Goal: Task Accomplishment & Management: Manage account settings

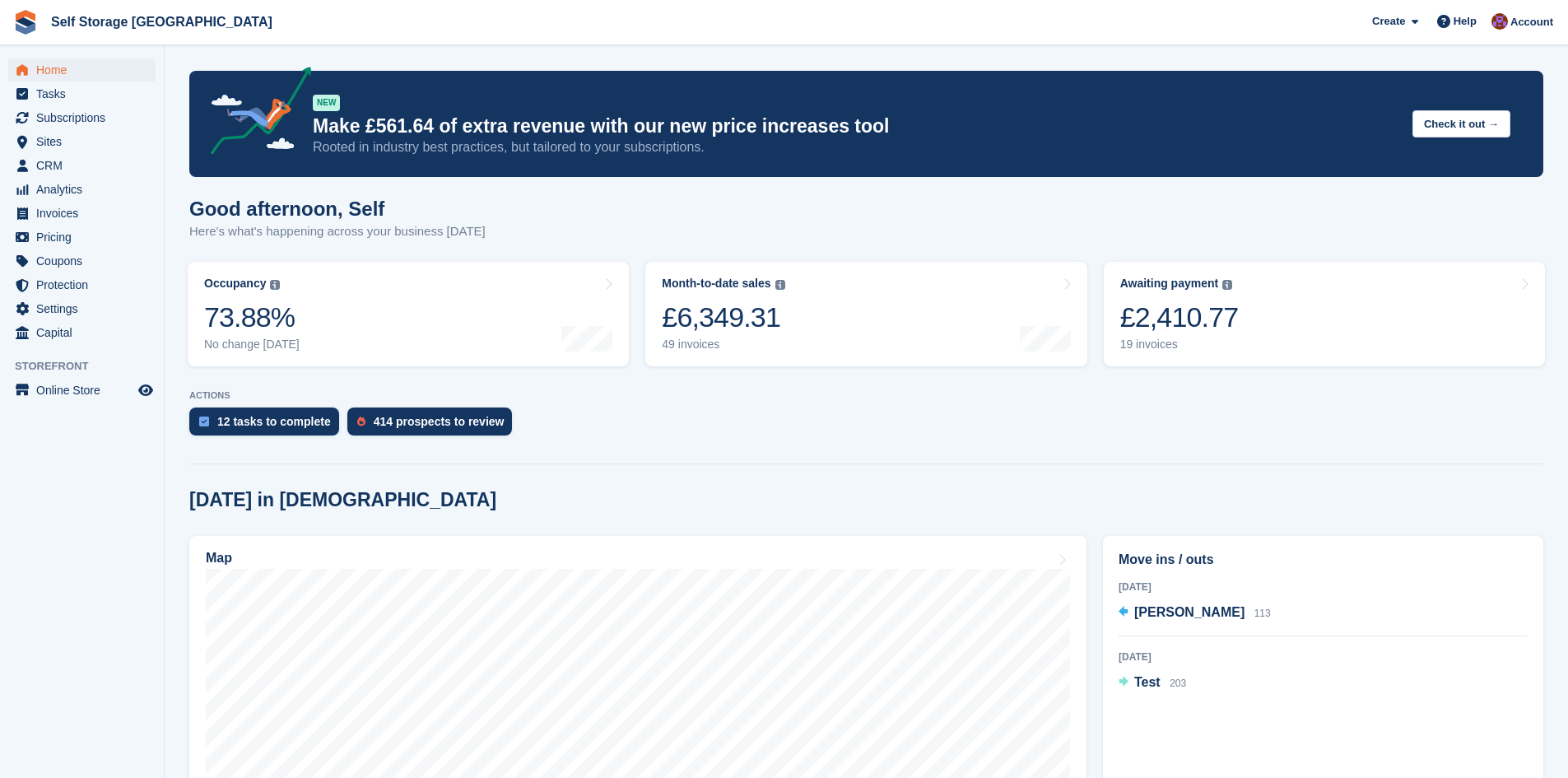
scroll to position [165, 0]
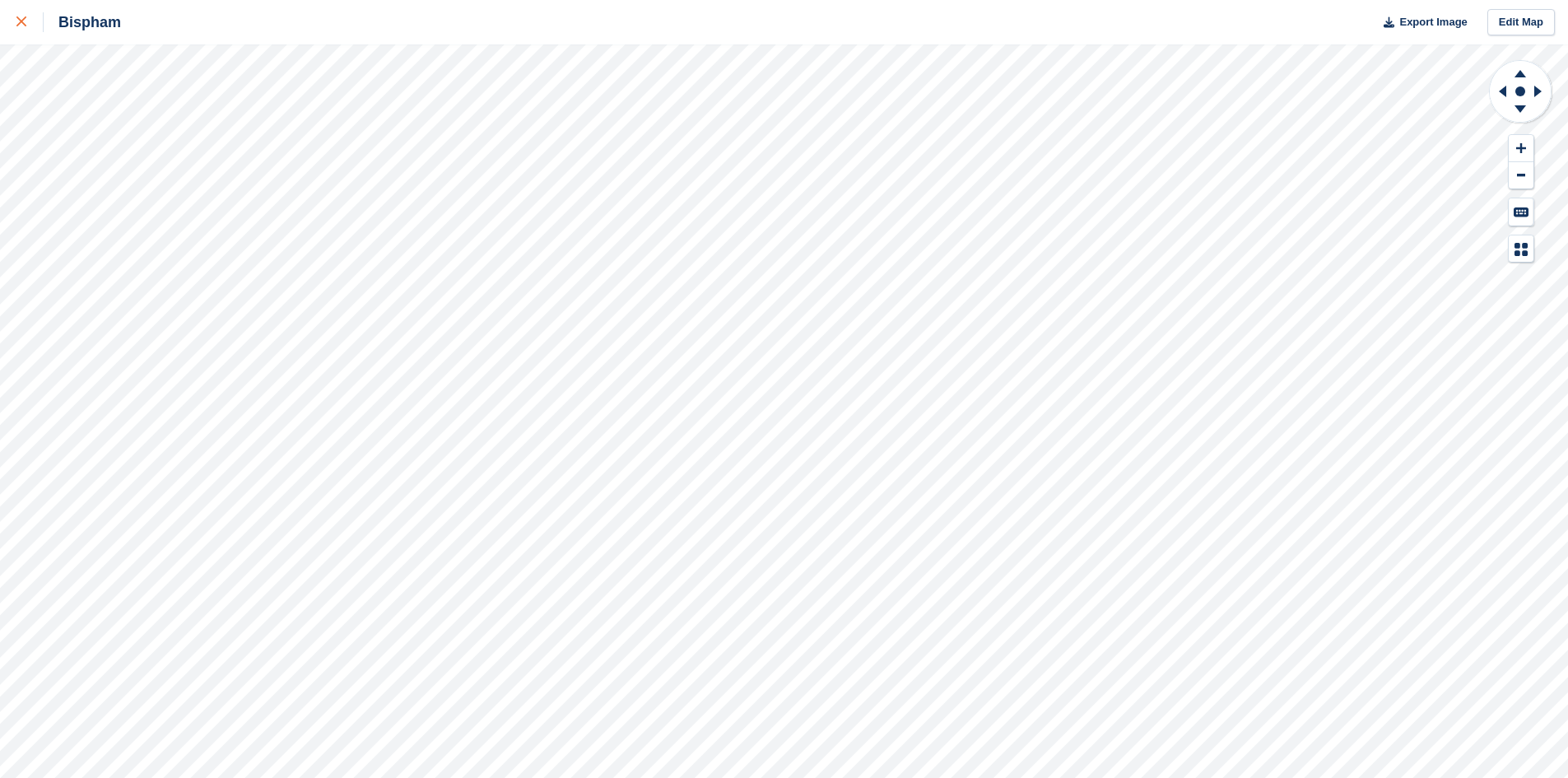
click at [25, 18] on icon at bounding box center [22, 22] width 10 height 10
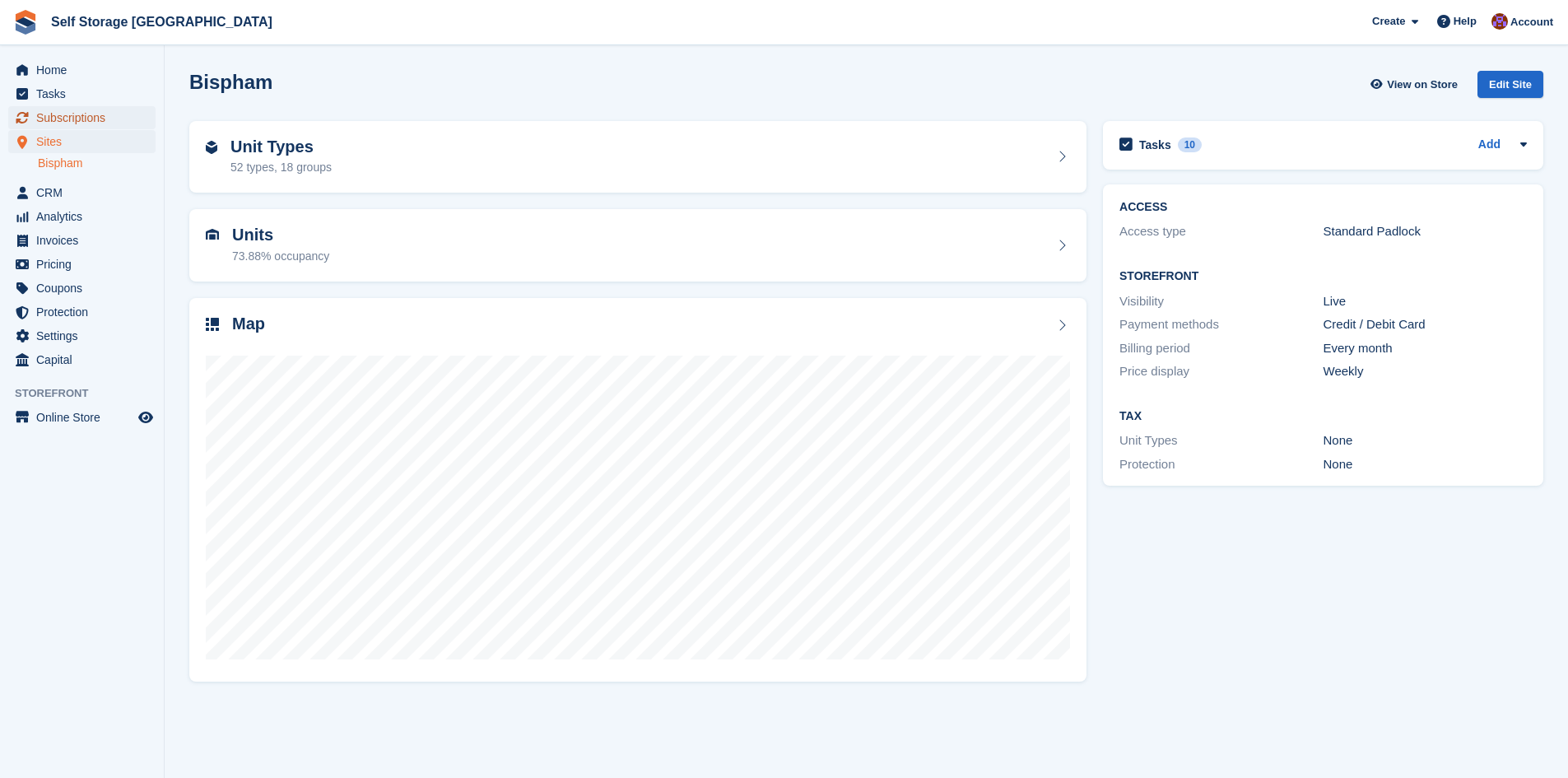
click at [45, 121] on span "Subscriptions" at bounding box center [86, 118] width 99 height 23
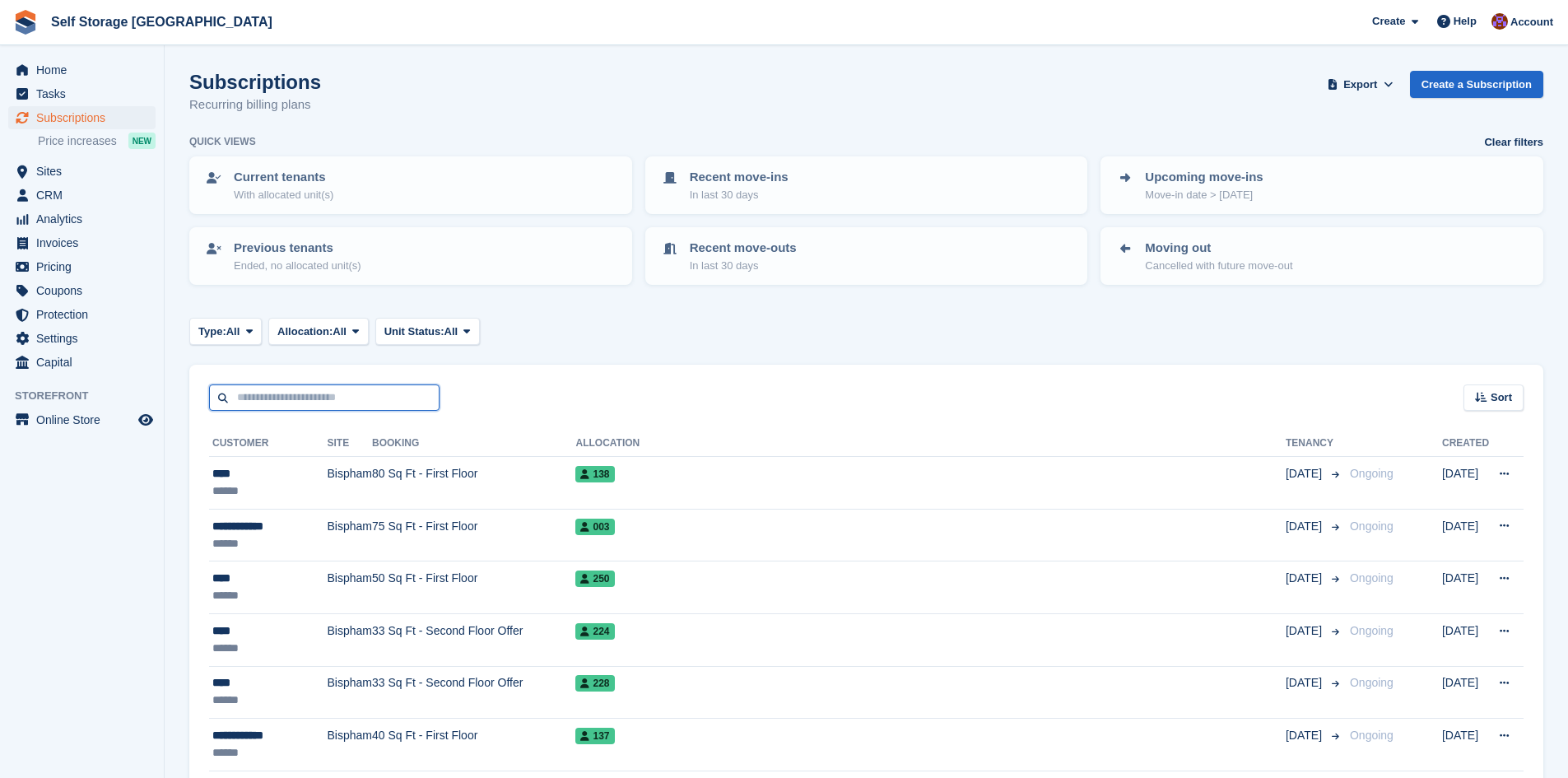
click at [294, 396] on input "text" at bounding box center [324, 397] width 231 height 27
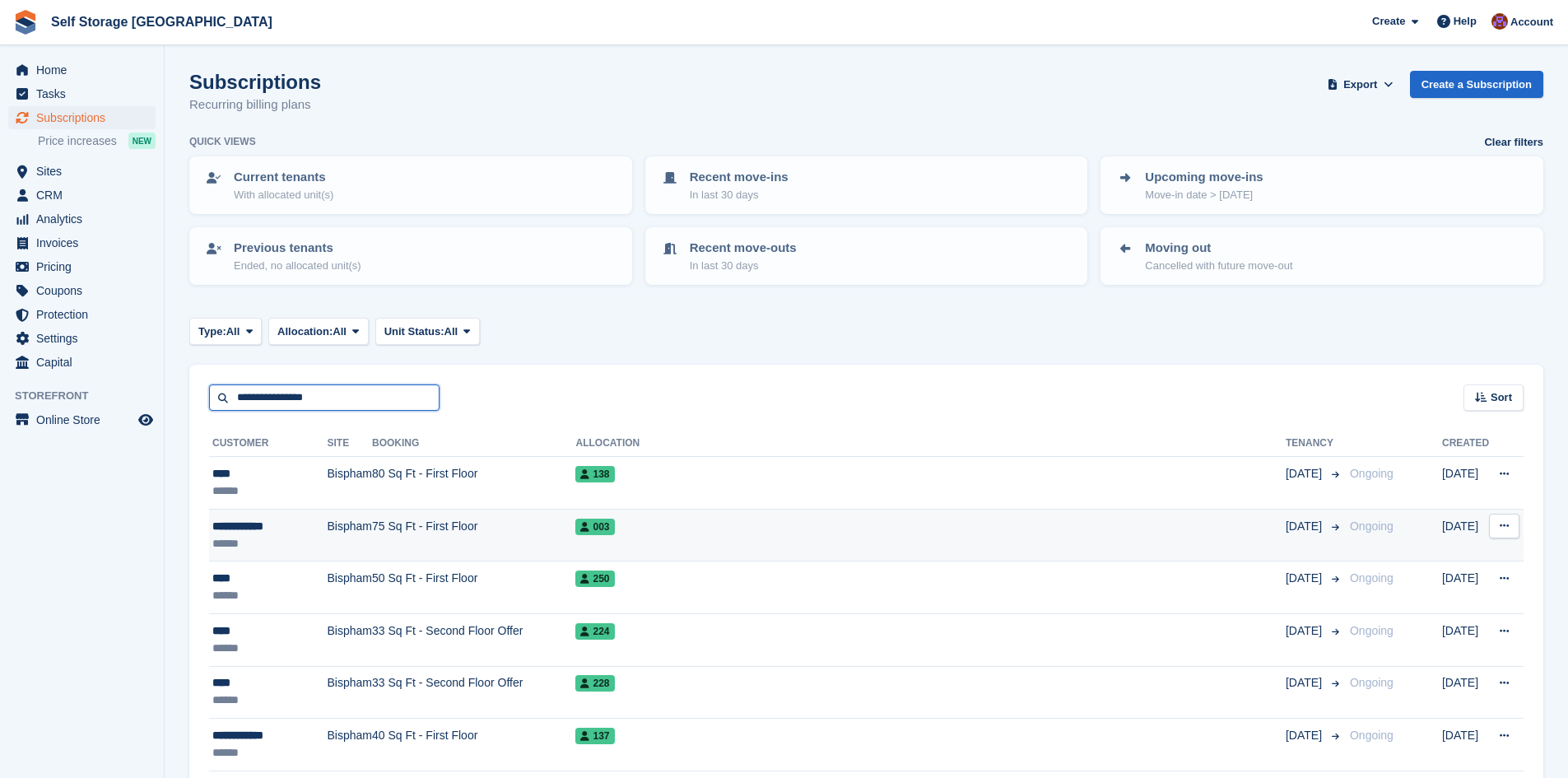
type input "**********"
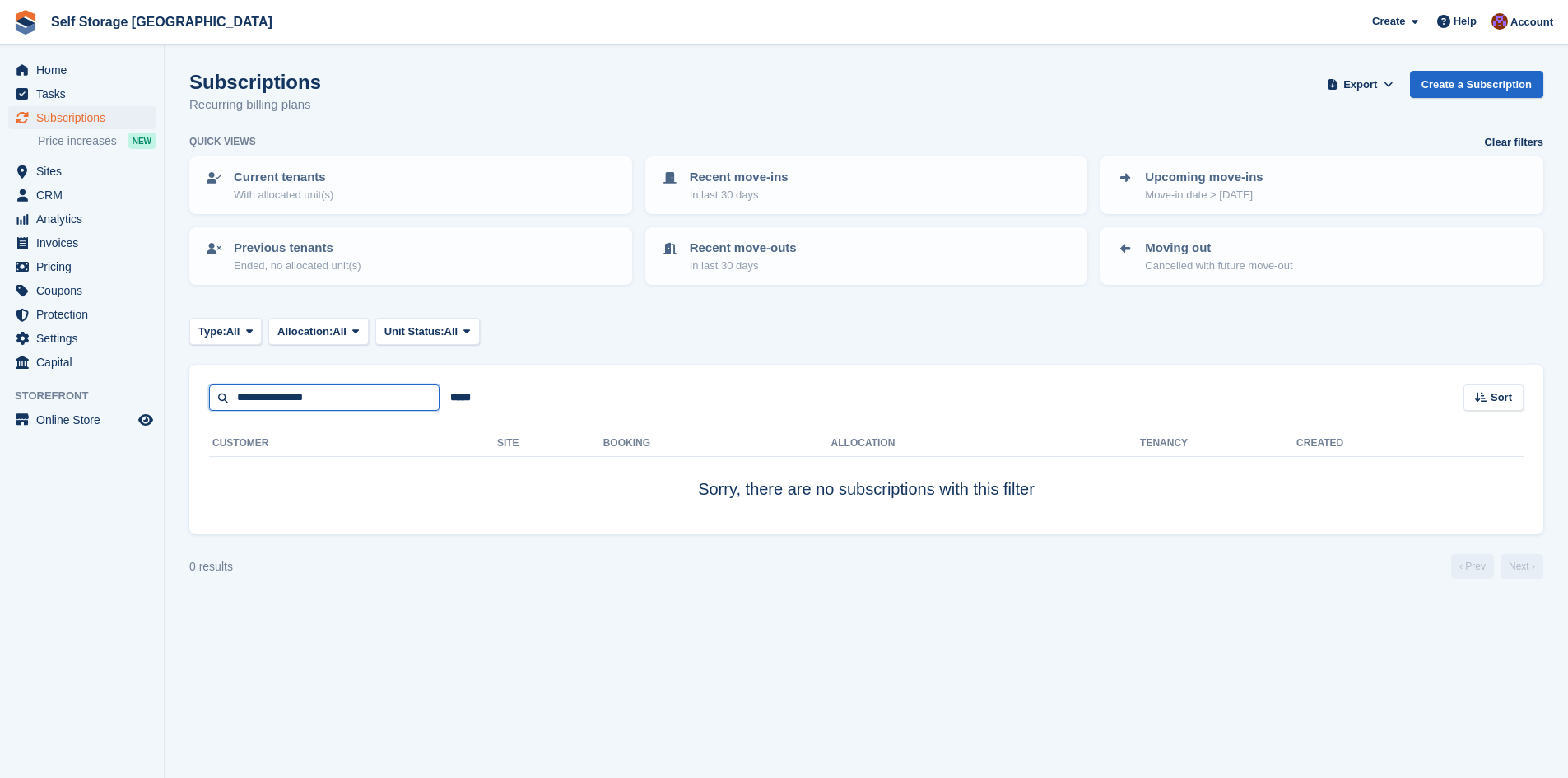
drag, startPoint x: 348, startPoint y: 402, endPoint x: 185, endPoint y: 383, distance: 164.1
click at [185, 383] on section "Subscriptions Recurring billing plans Export Export Subscriptions Export a CSV …" at bounding box center [866, 389] width 1403 height 778
